Goal: Check status

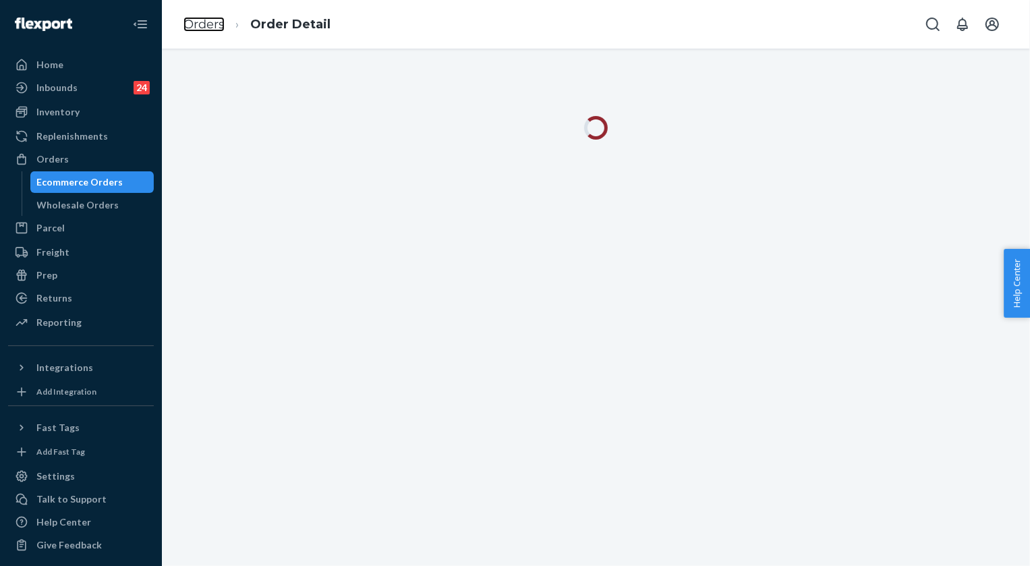
click at [208, 24] on link "Orders" at bounding box center [203, 24] width 41 height 15
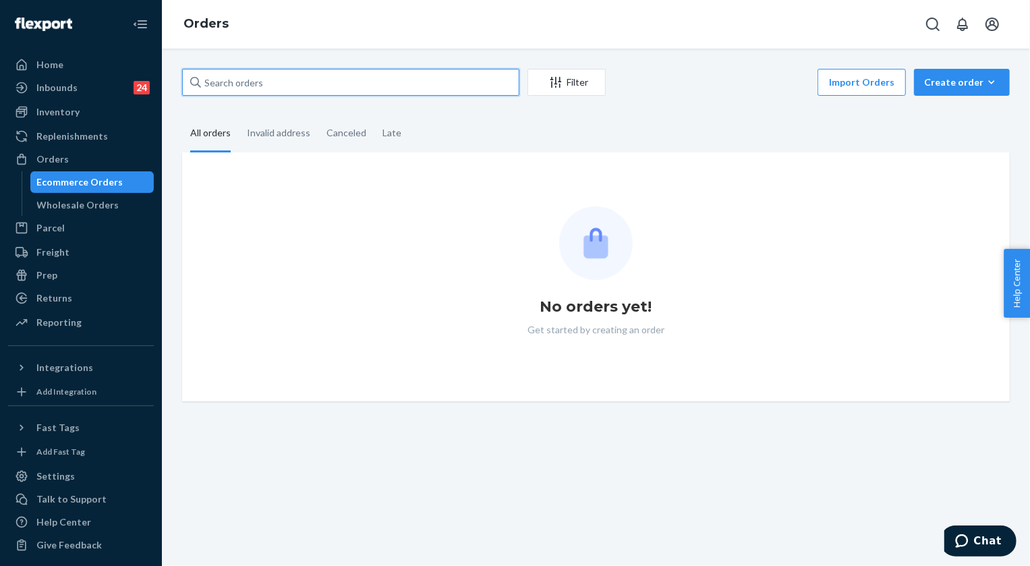
click at [280, 84] on input "text" at bounding box center [350, 82] width 337 height 27
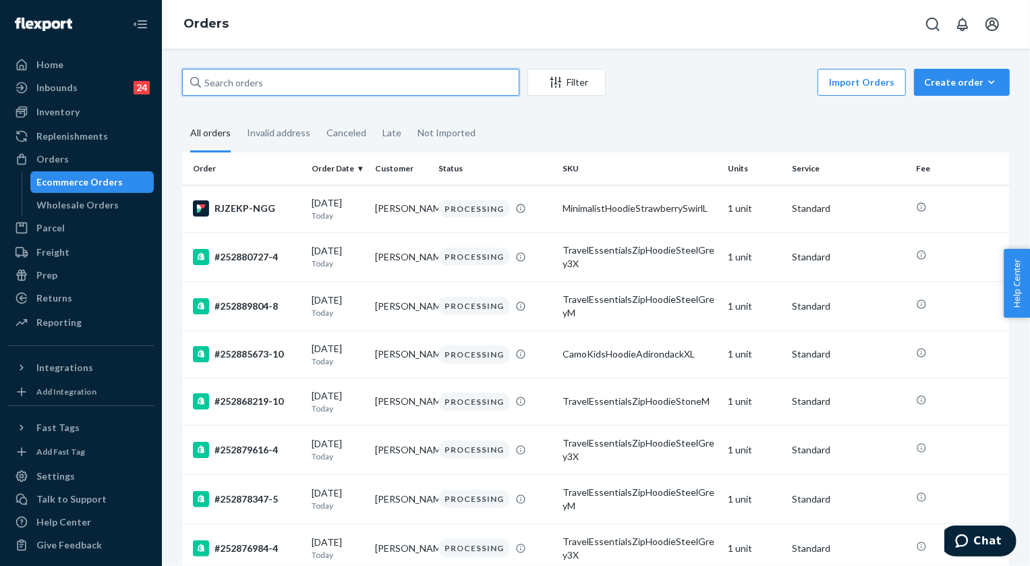
paste input "255225294"
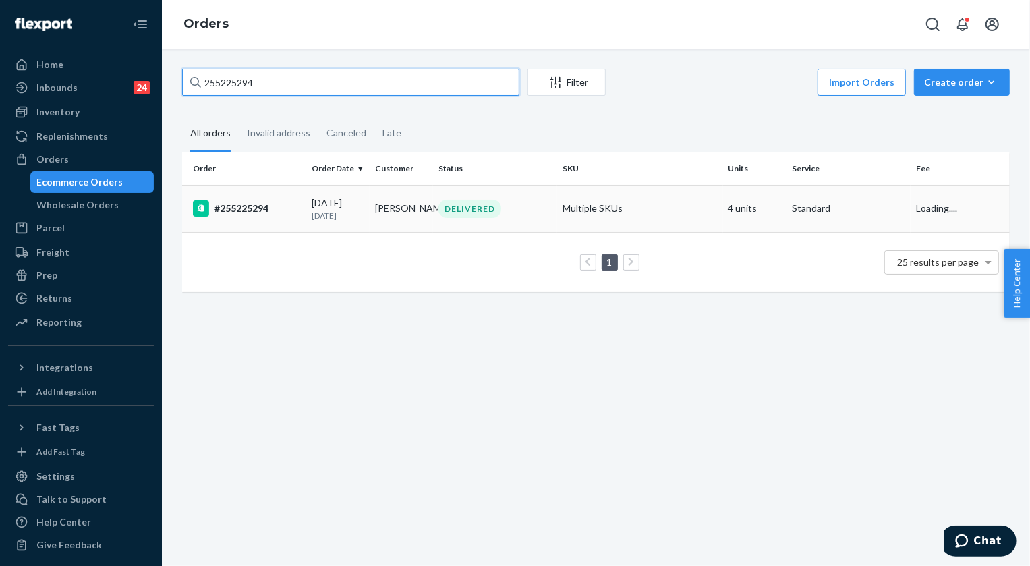
type input "255225294"
click at [475, 205] on div "DELIVERED" at bounding box center [469, 209] width 63 height 18
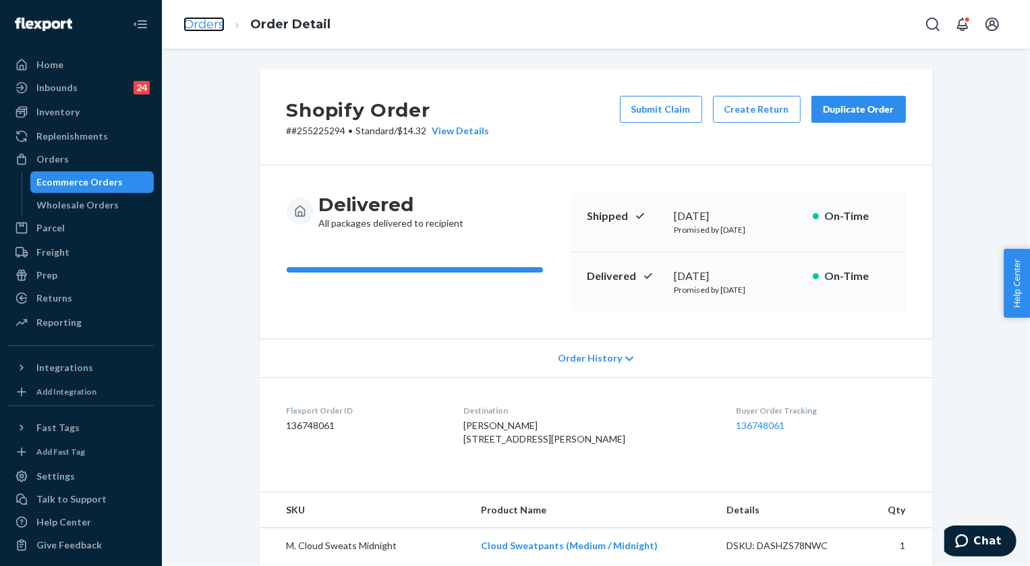
click at [210, 26] on link "Orders" at bounding box center [203, 24] width 41 height 15
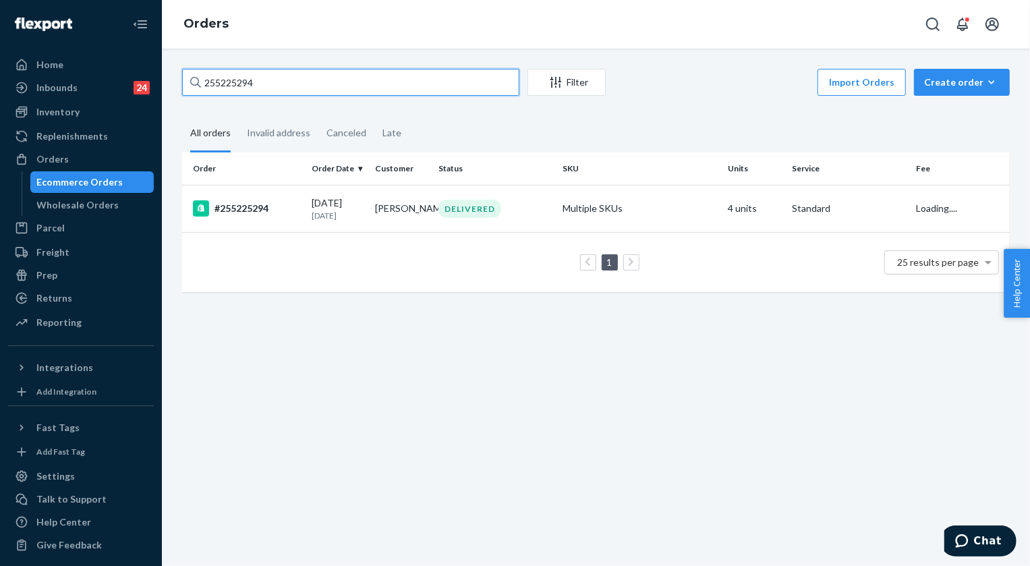
click at [340, 79] on input "255225294" at bounding box center [350, 82] width 337 height 27
click at [337, 81] on input "255225294" at bounding box center [350, 82] width 337 height 27
paste input "4174959"
type input "254174959"
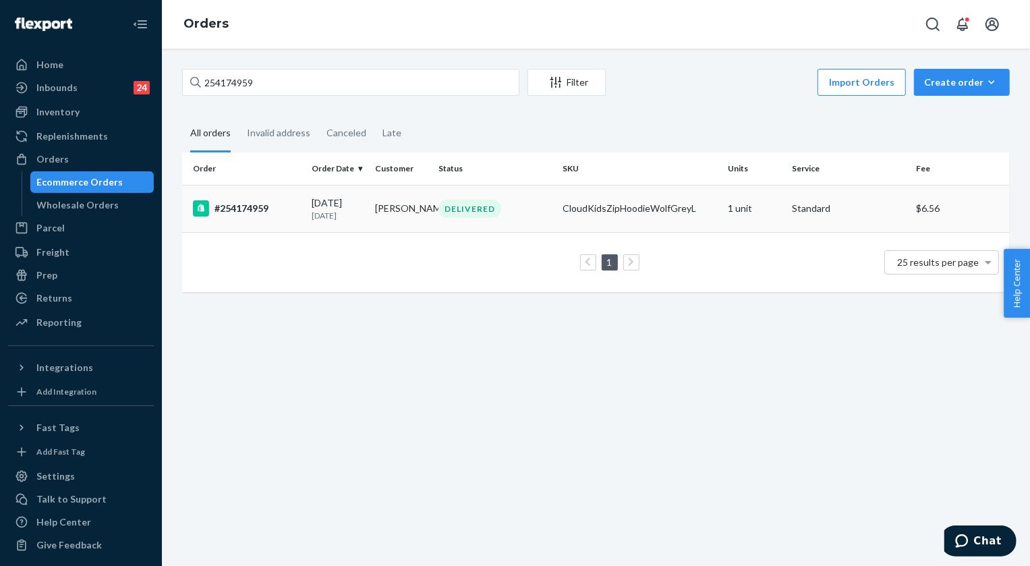
click at [481, 211] on div "DELIVERED" at bounding box center [469, 209] width 63 height 18
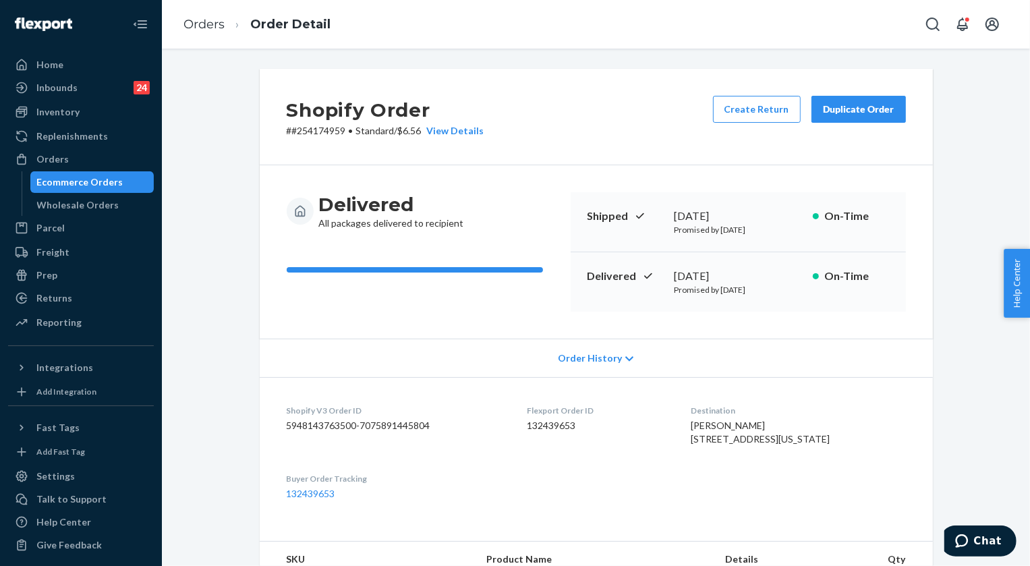
click at [202, 34] on ol "Orders Order Detail" at bounding box center [257, 25] width 169 height 40
click at [204, 28] on link "Orders" at bounding box center [203, 24] width 41 height 15
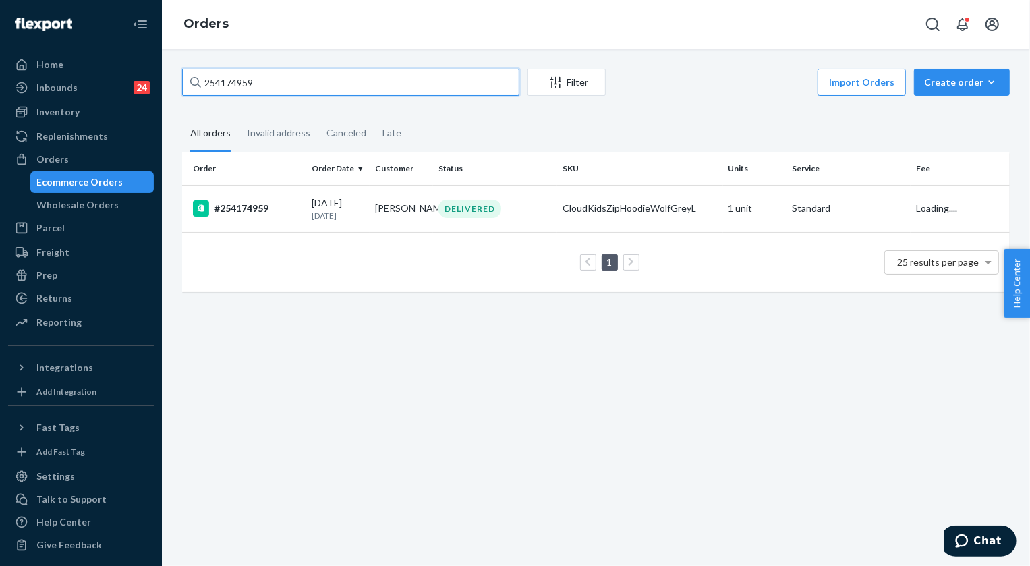
click at [303, 69] on input "254174959" at bounding box center [350, 82] width 337 height 27
paste input "831236"
type input "254831236"
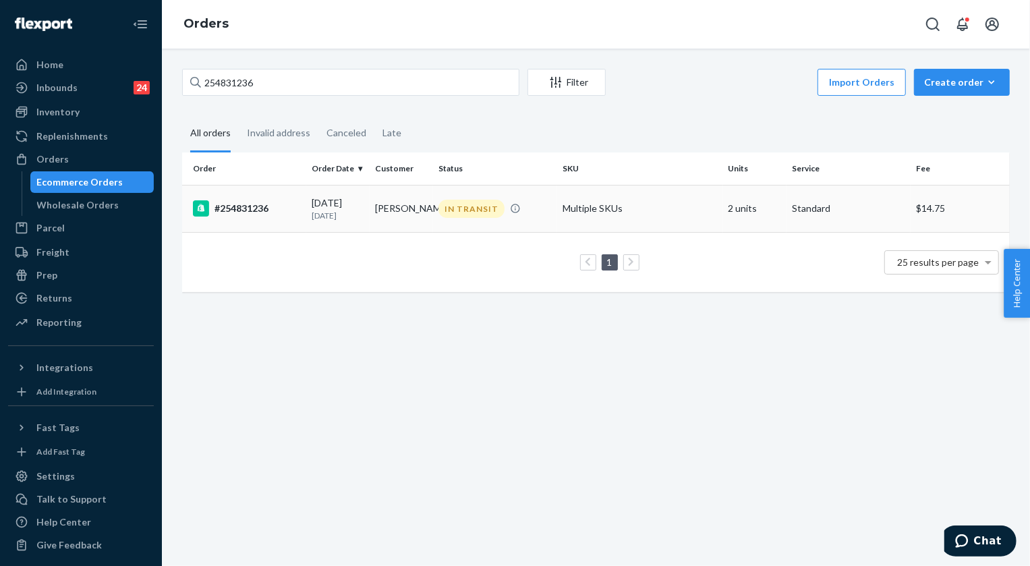
click at [452, 208] on div "IN TRANSIT" at bounding box center [471, 209] width 66 height 18
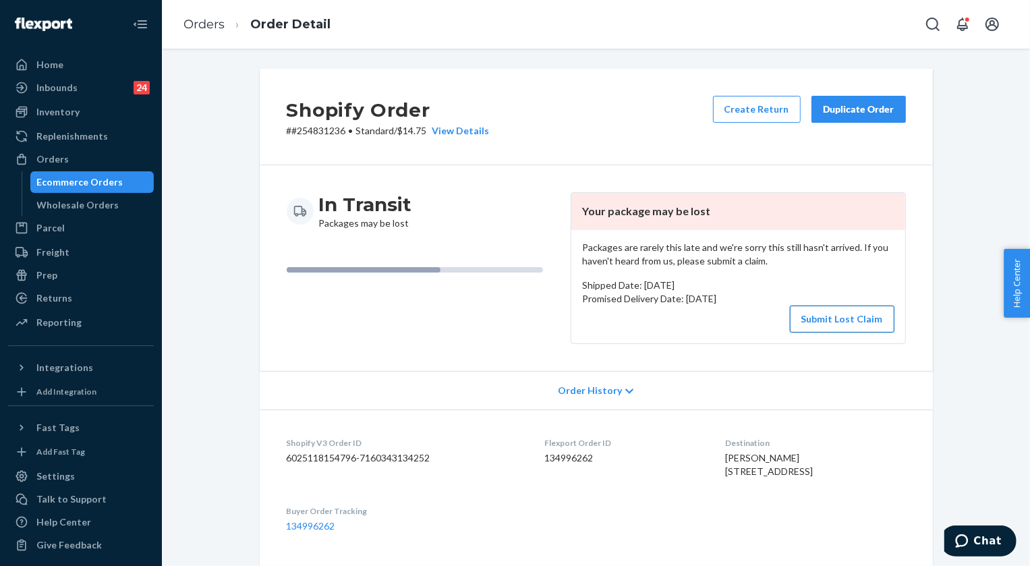
click at [836, 318] on button "Submit Lost Claim" at bounding box center [842, 319] width 105 height 27
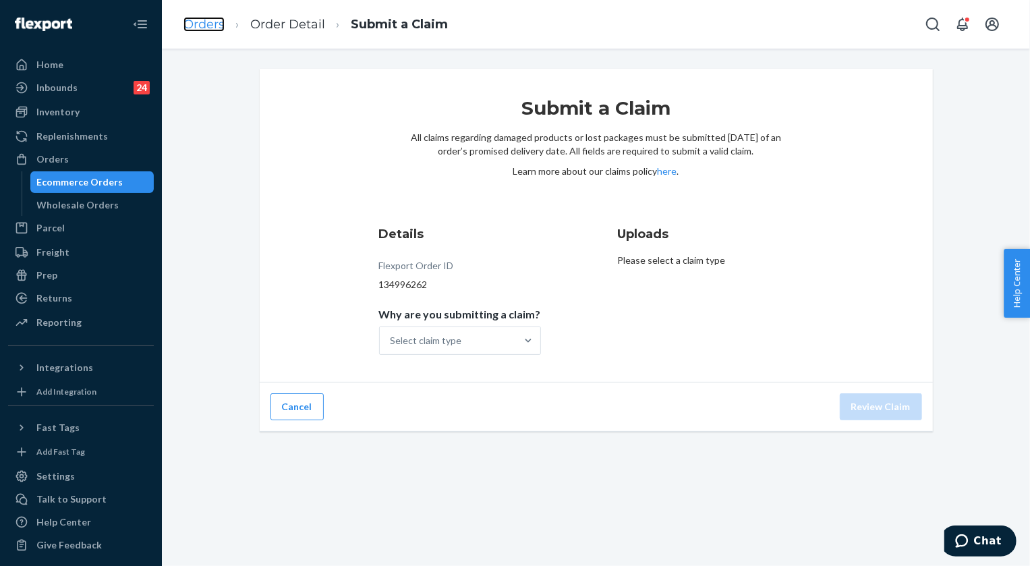
click at [213, 26] on link "Orders" at bounding box center [203, 24] width 41 height 15
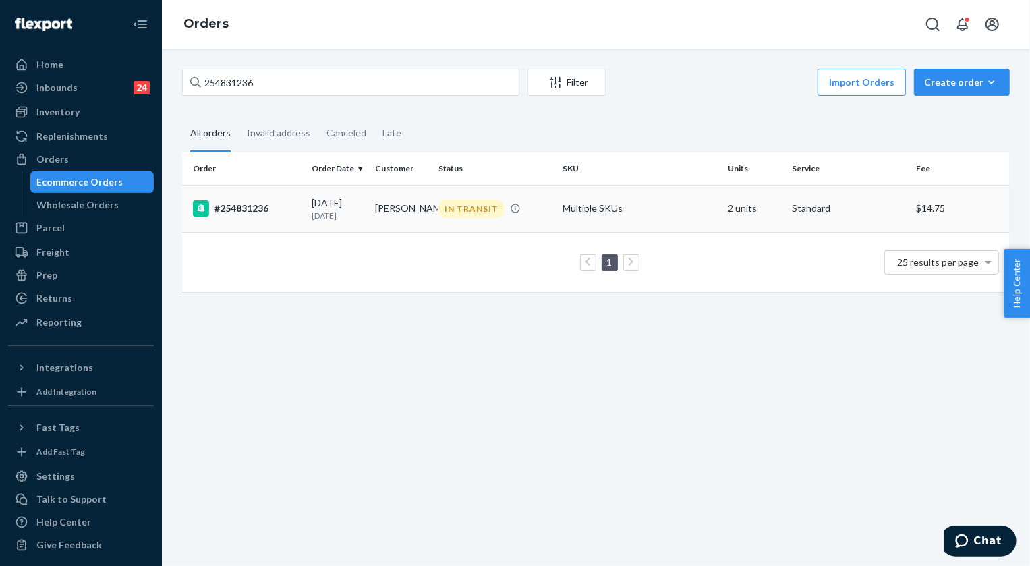
click at [472, 210] on div "IN TRANSIT" at bounding box center [471, 209] width 66 height 18
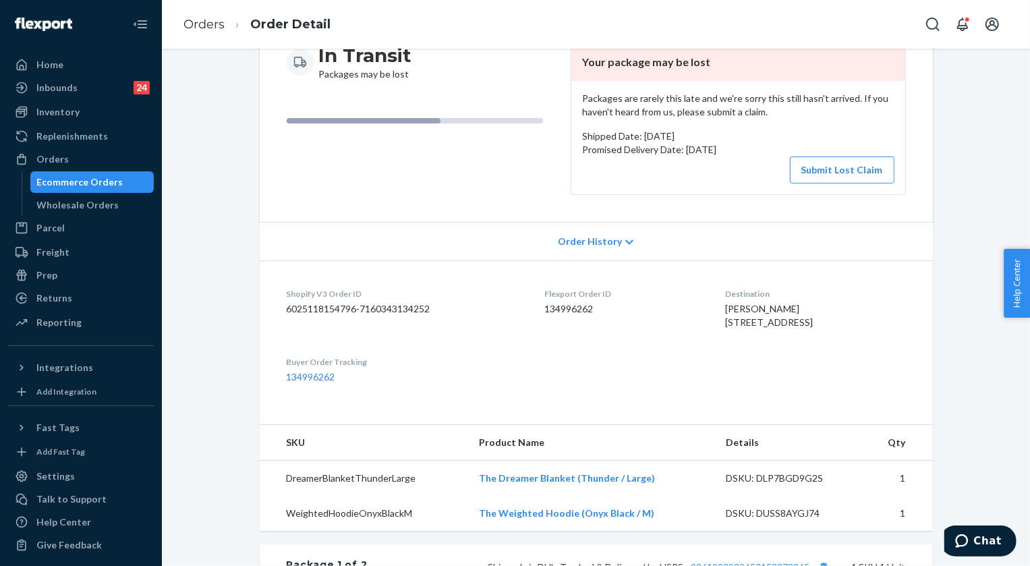
scroll to position [61, 0]
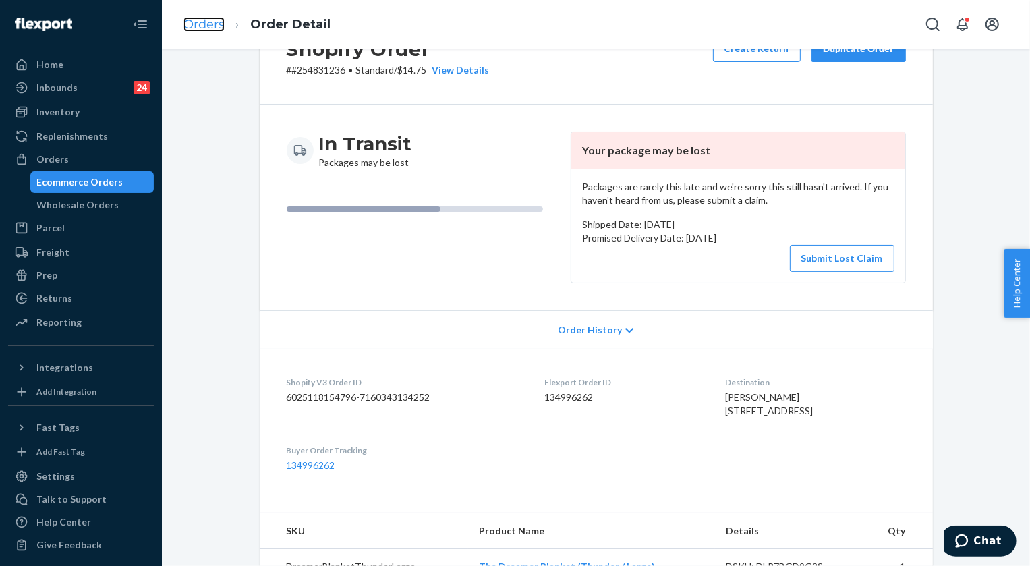
click at [204, 19] on link "Orders" at bounding box center [203, 24] width 41 height 15
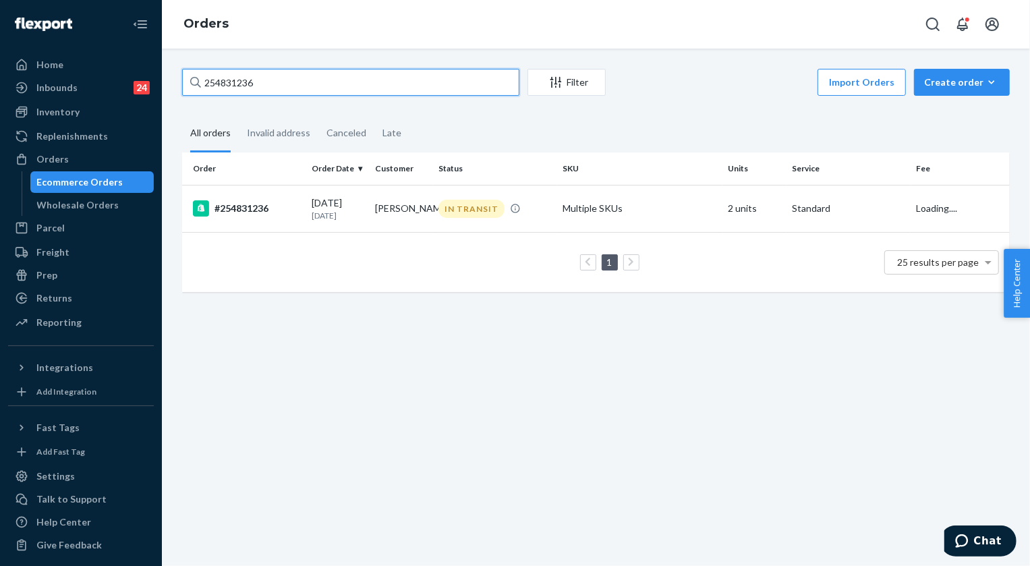
click at [266, 89] on input "254831236" at bounding box center [350, 82] width 337 height 27
click at [266, 88] on input "254831236" at bounding box center [350, 82] width 337 height 27
paste input "5345432"
type input "255345432"
